Goal: Check status: Check status

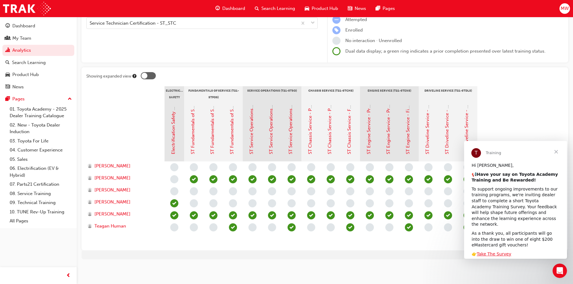
click at [556, 150] on span "Close" at bounding box center [556, 152] width 22 height 22
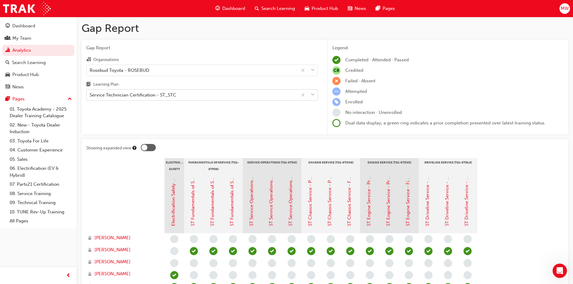
click at [168, 95] on div "Service Technician Certification - ST_STC" at bounding box center [133, 95] width 87 height 7
click at [90, 95] on input "Learning Plan Service Technician Certification - ST_STC" at bounding box center [90, 94] width 1 height 5
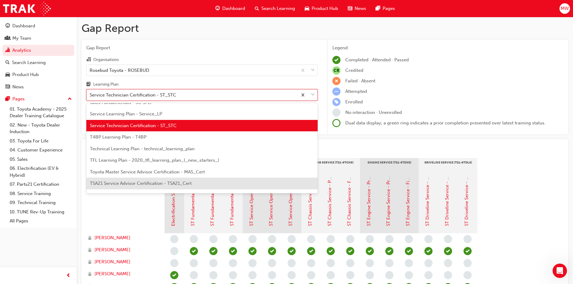
scroll to position [199, 0]
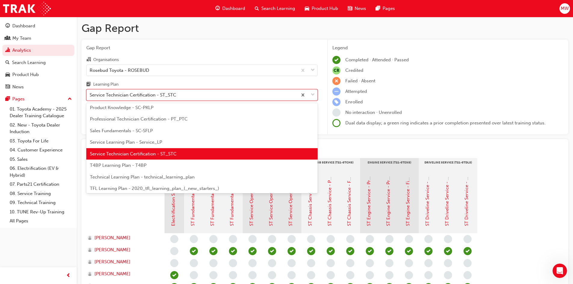
click at [155, 118] on span "Professional Technician Certification - PT_PTC" at bounding box center [139, 118] width 98 height 5
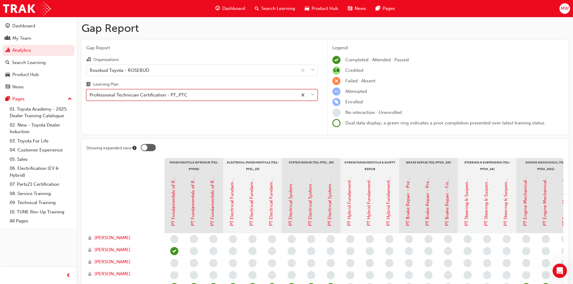
click at [312, 93] on span "down-icon" at bounding box center [313, 95] width 4 height 8
click at [90, 93] on input "Learning Plan option Professional Technician Certification - PT_PTC, selected. …" at bounding box center [90, 94] width 1 height 5
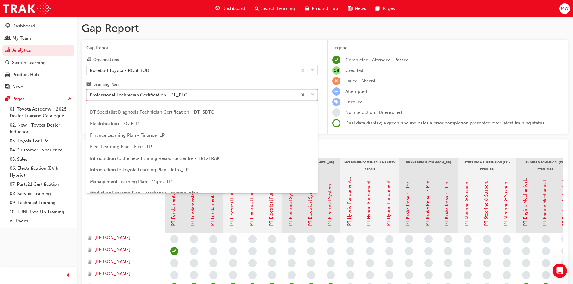
scroll to position [49, 0]
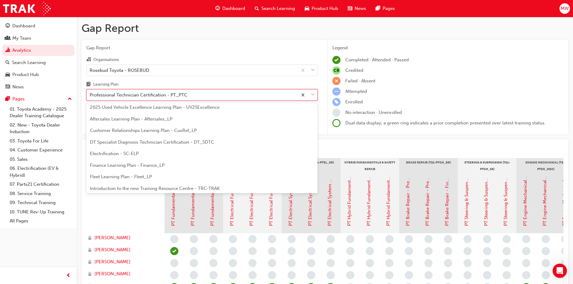
click at [174, 140] on span "DT Specialist Diagnosis Technician Certification - DT_SDTC" at bounding box center [152, 142] width 124 height 5
